Goal: Information Seeking & Learning: Understand process/instructions

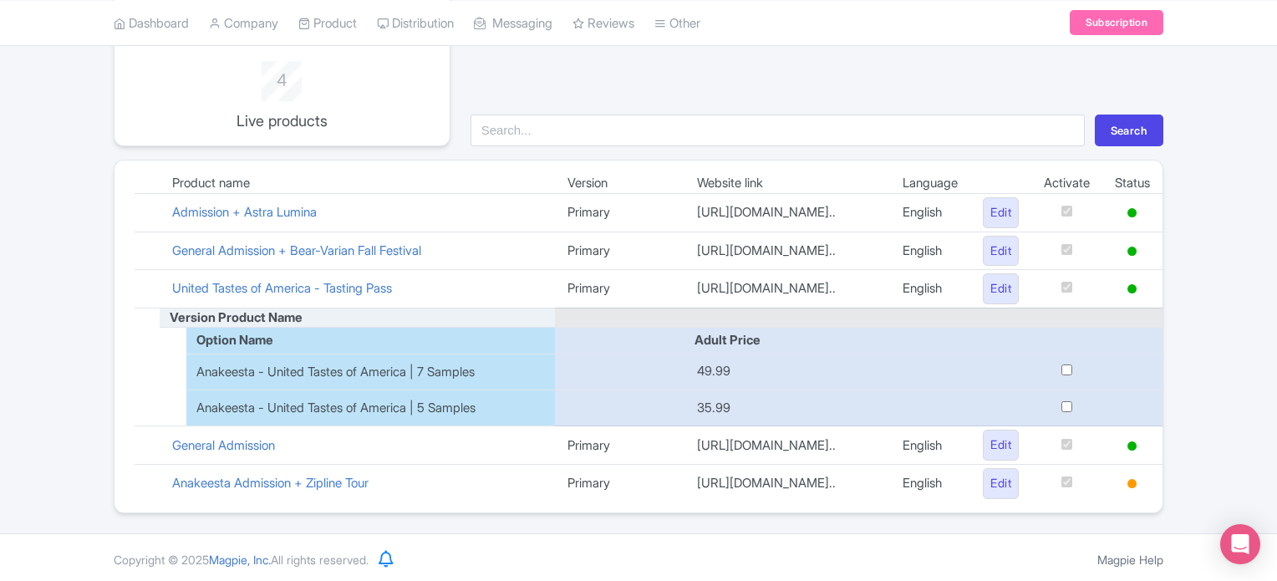
scroll to position [185, 0]
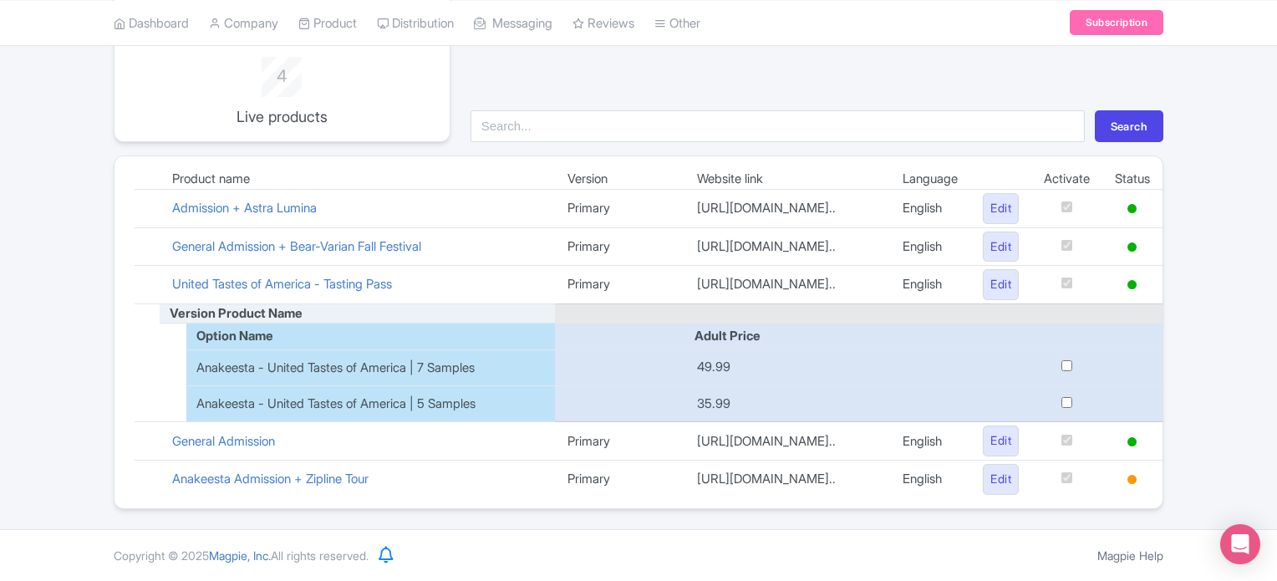
click at [1204, 331] on div "Google Things to do set up guide 4 Live products Search Product name Version We…" at bounding box center [638, 246] width 1277 height 525
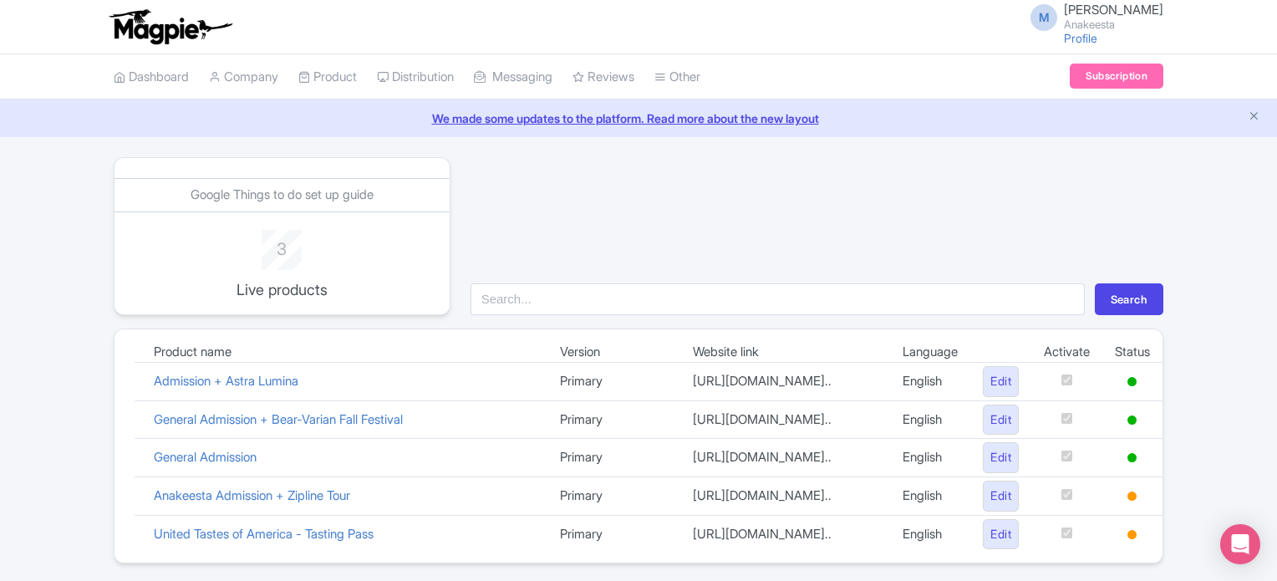
scroll to position [67, 0]
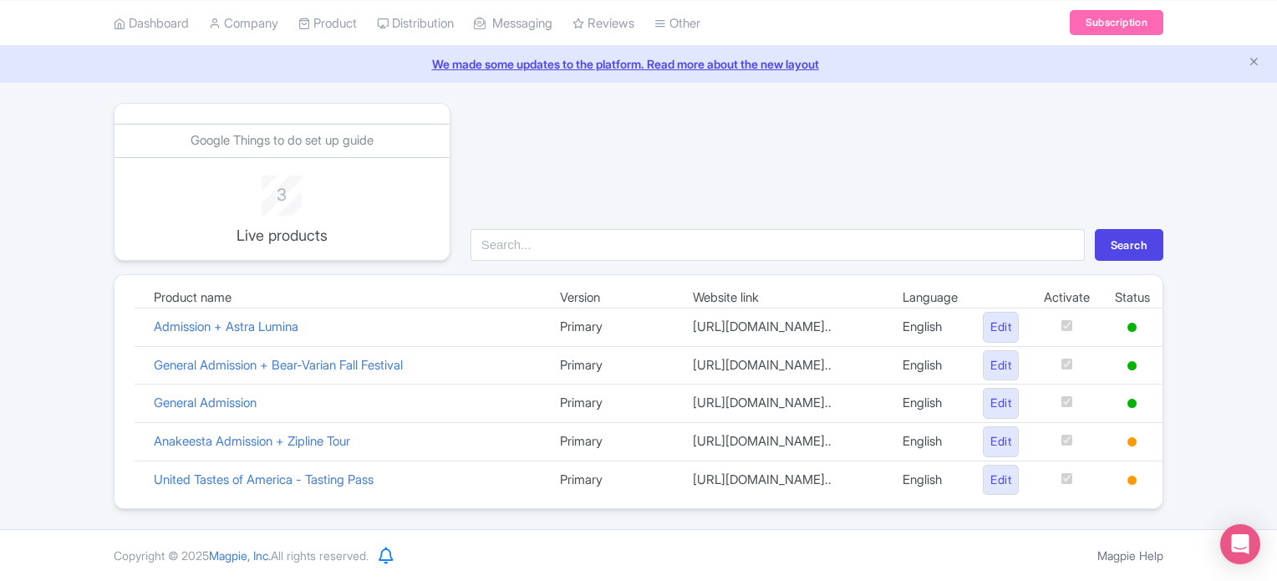
click at [1057, 422] on td at bounding box center [1066, 441] width 71 height 38
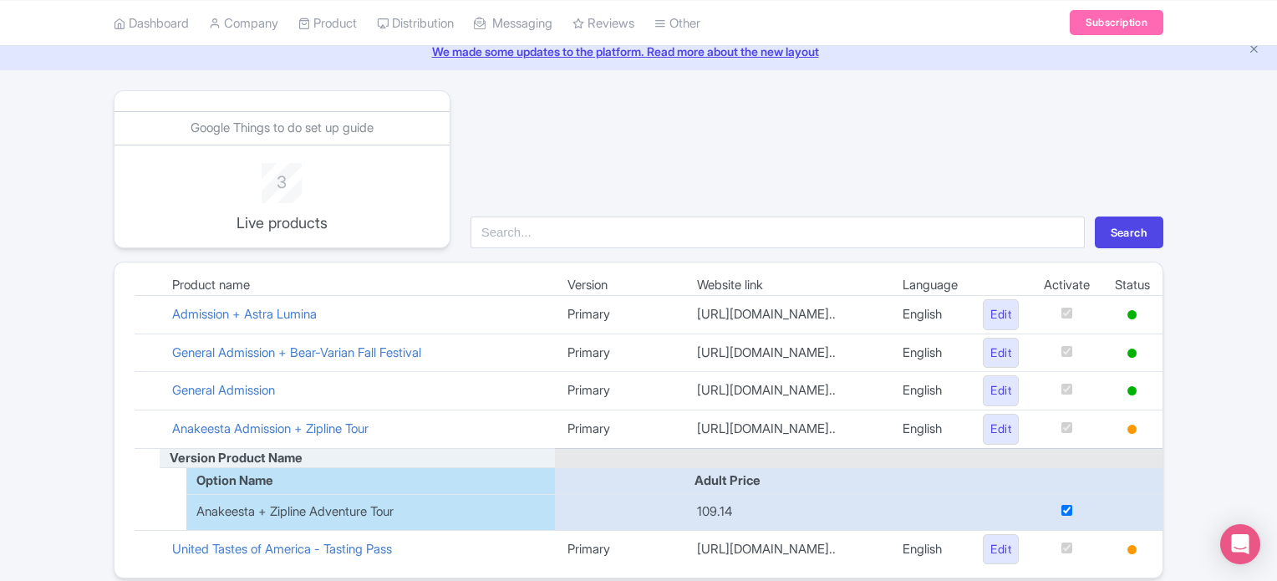
click at [1223, 400] on div "Google Things to do set up guide 3 Live products Search Product name Version We…" at bounding box center [638, 334] width 1277 height 488
click at [1125, 481] on td at bounding box center [1133, 481] width 60 height 26
drag, startPoint x: 1006, startPoint y: 491, endPoint x: 943, endPoint y: 472, distance: 66.4
click at [1004, 494] on td at bounding box center [1000, 512] width 61 height 37
click at [1103, 425] on td at bounding box center [1133, 429] width 60 height 38
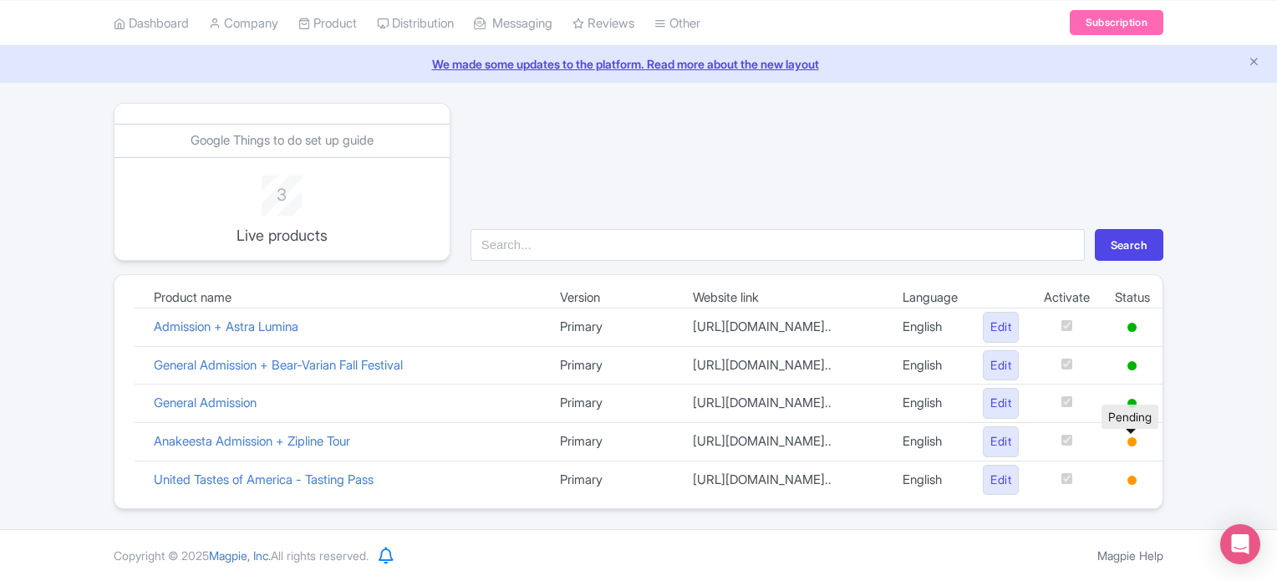
click at [1132, 437] on icon at bounding box center [1132, 441] width 9 height 9
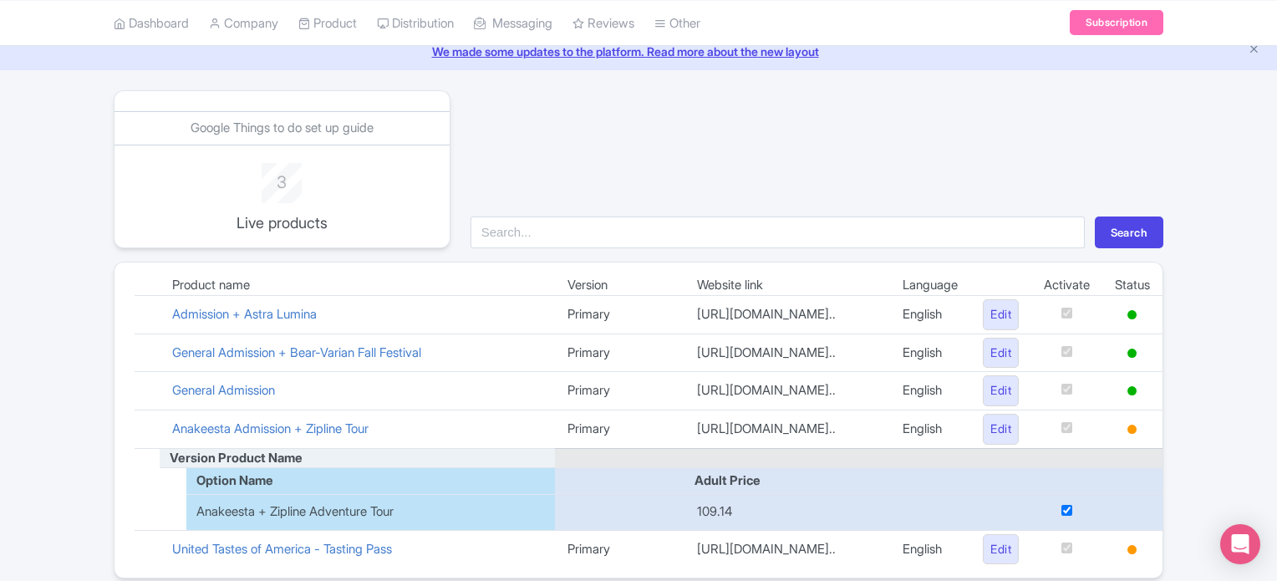
click at [1132, 428] on icon at bounding box center [1132, 429] width 9 height 9
